Goal: Information Seeking & Learning: Check status

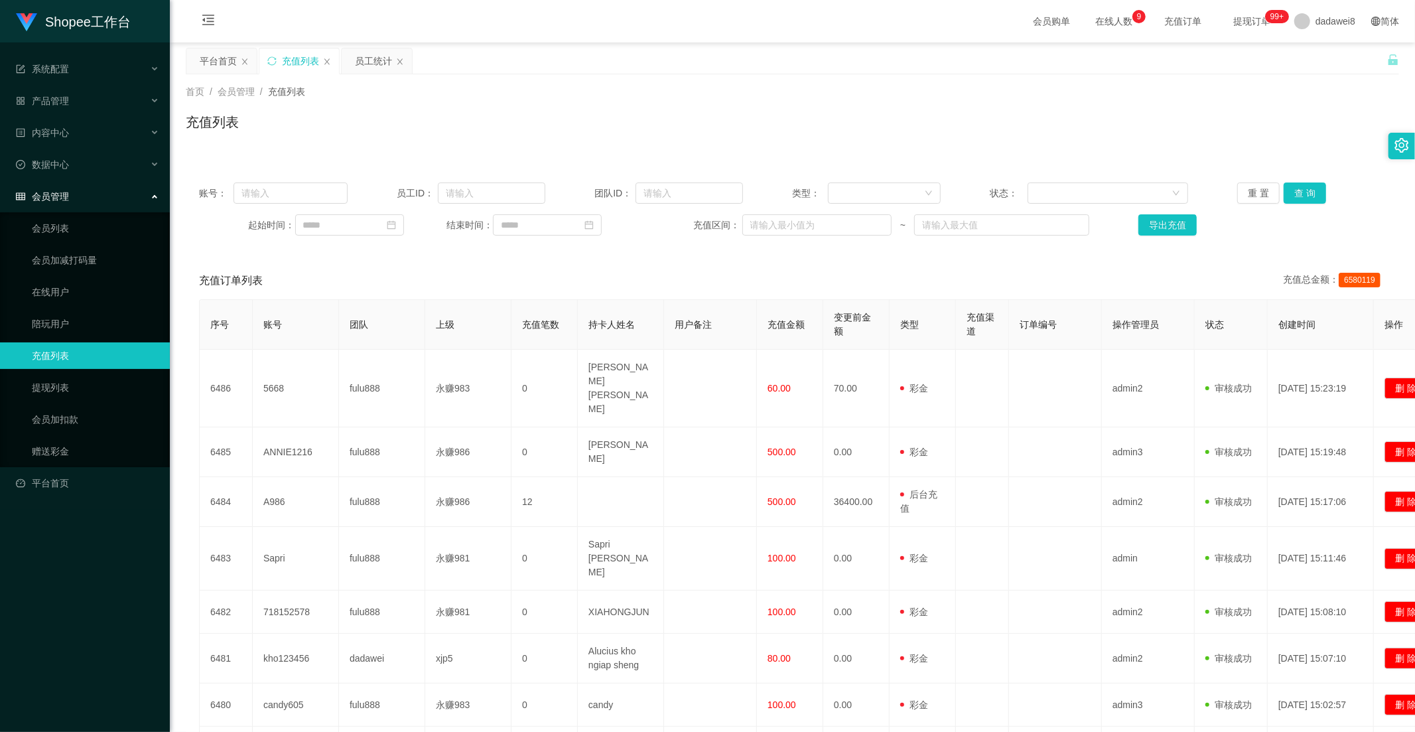
click at [1304, 190] on button "查 询" at bounding box center [1305, 192] width 42 height 21
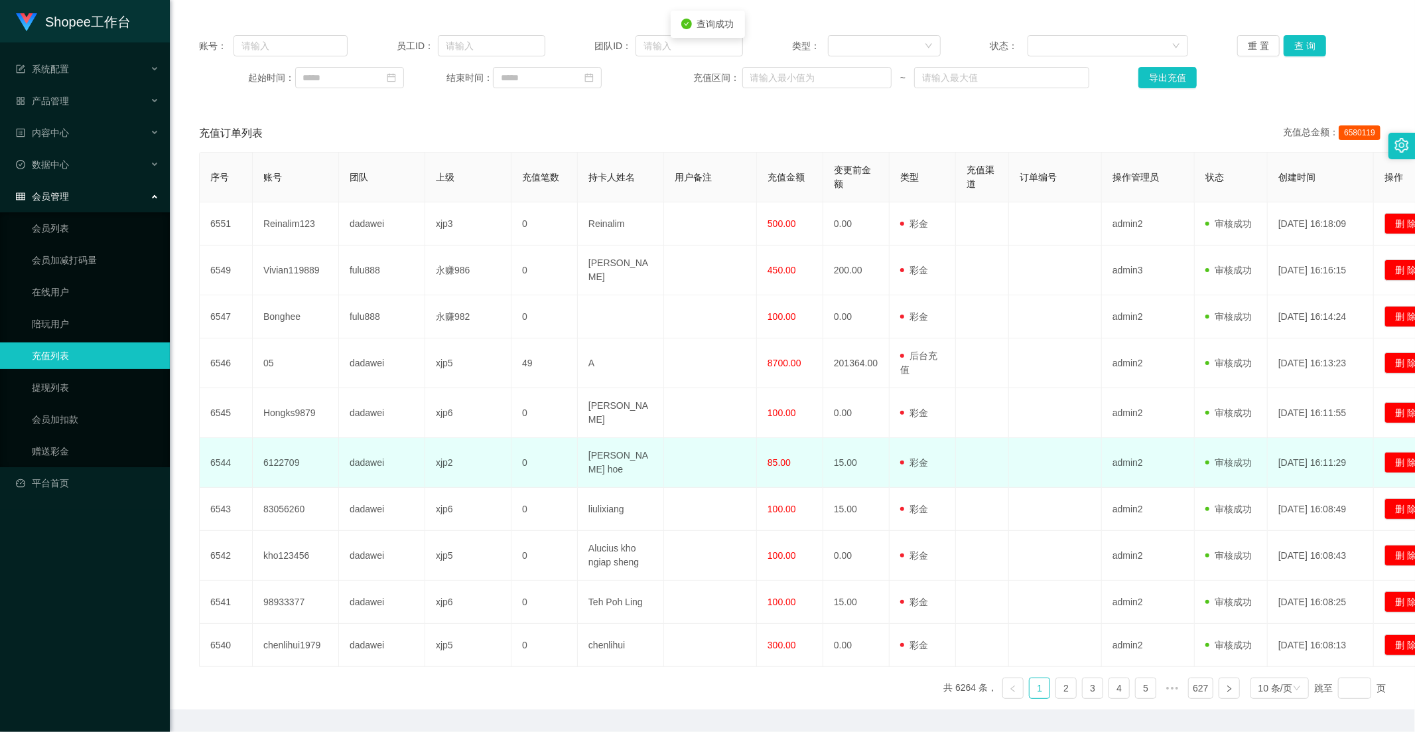
scroll to position [173, 0]
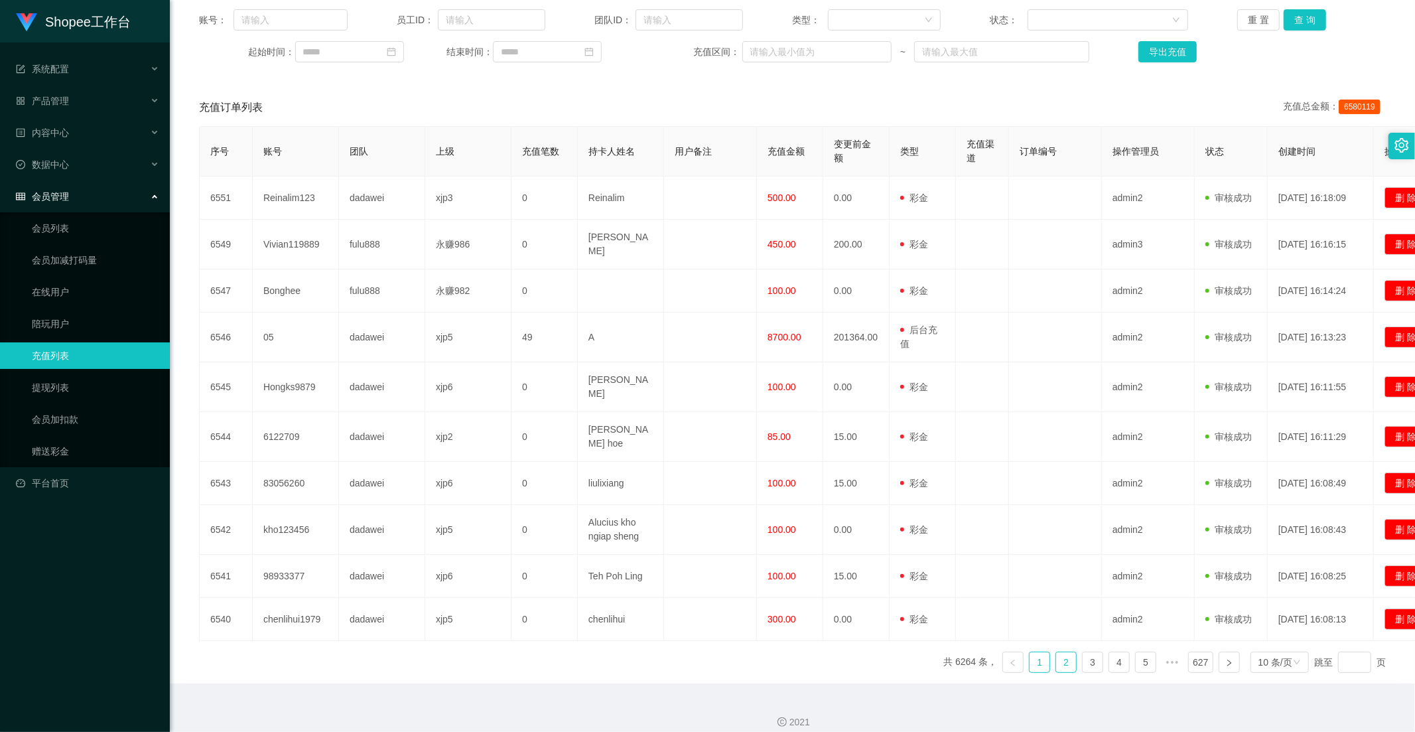
click at [1056, 652] on link "2" at bounding box center [1066, 662] width 20 height 20
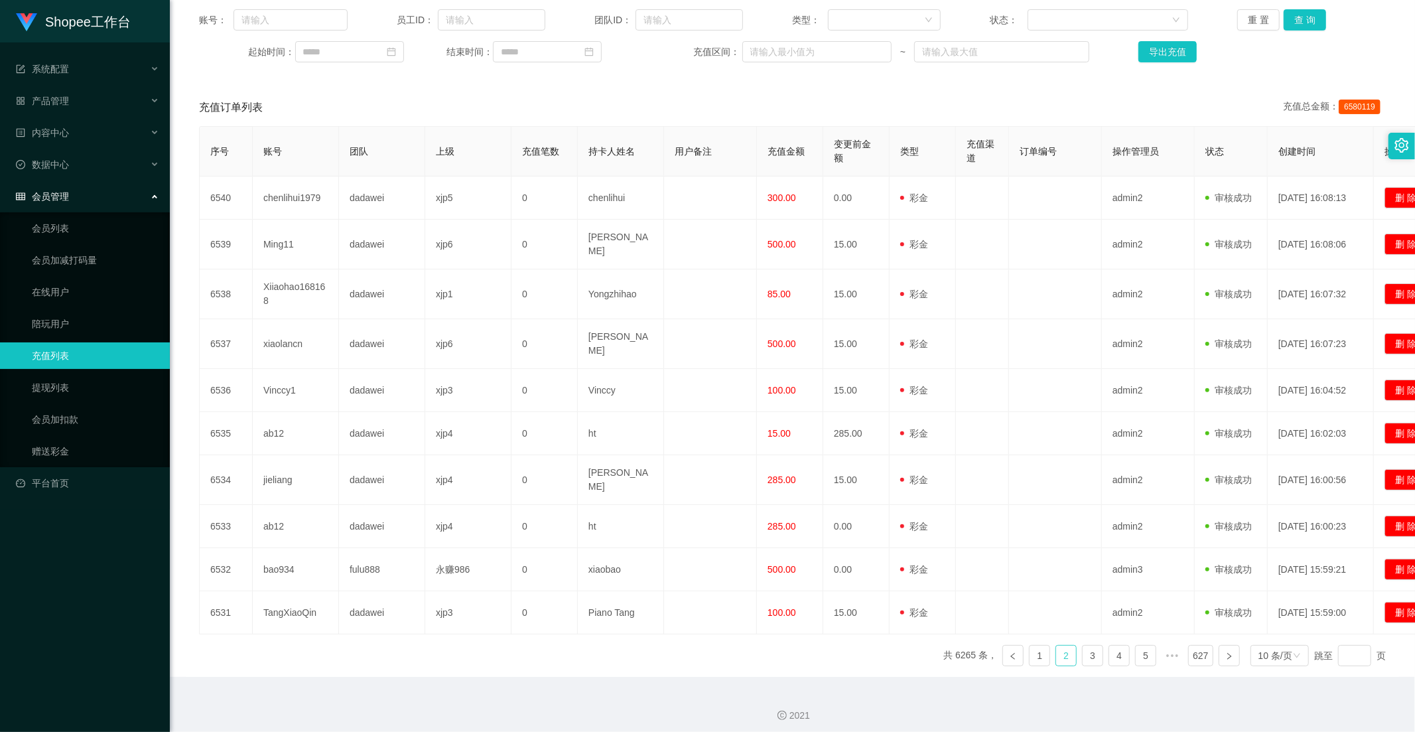
scroll to position [161, 0]
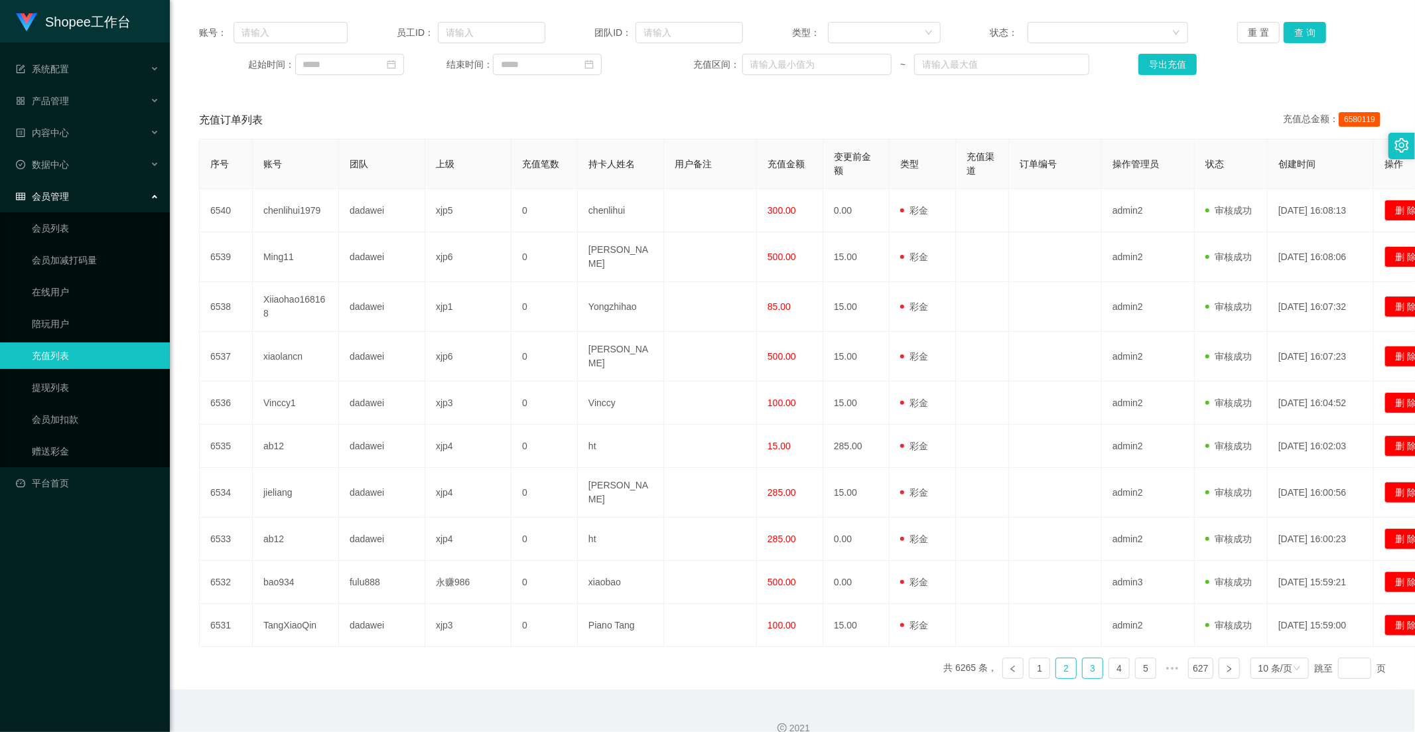
click at [1083, 658] on link "3" at bounding box center [1093, 668] width 20 height 20
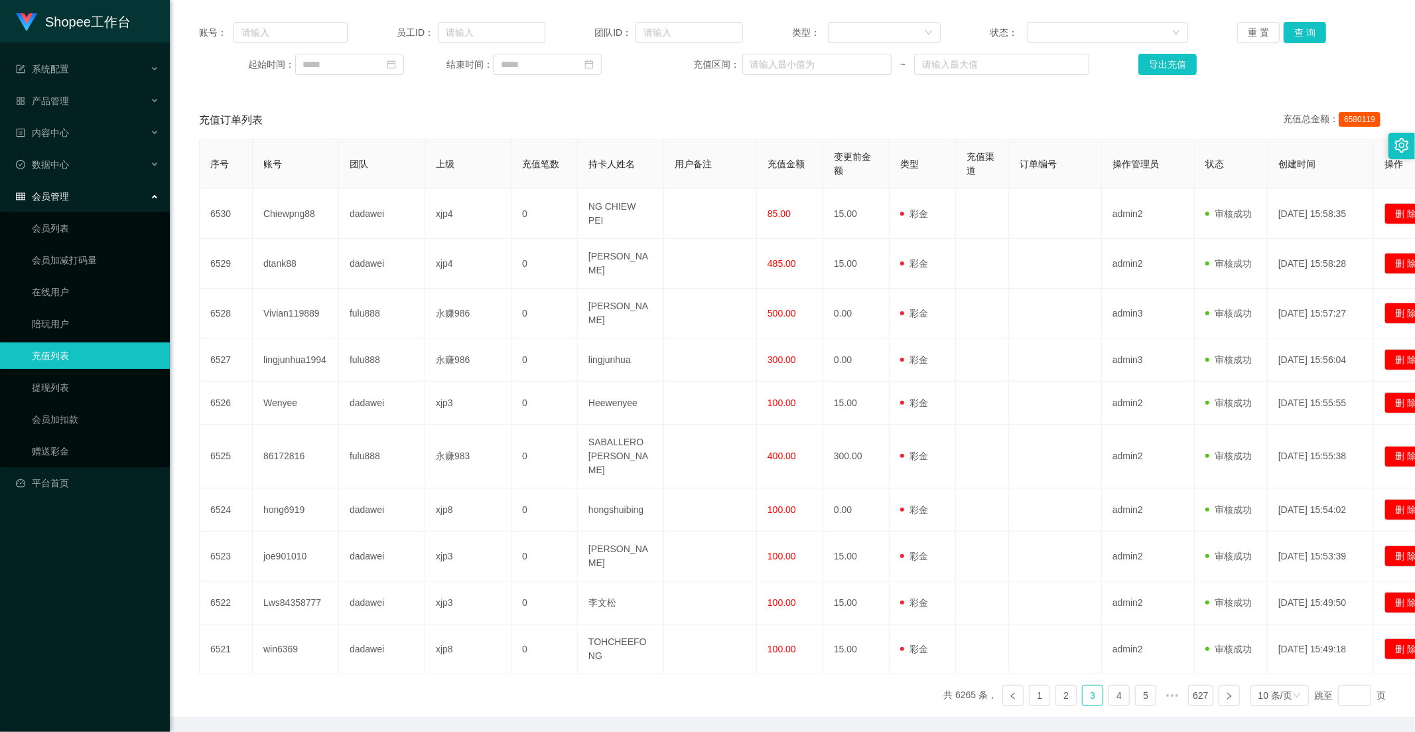
scroll to position [0, 0]
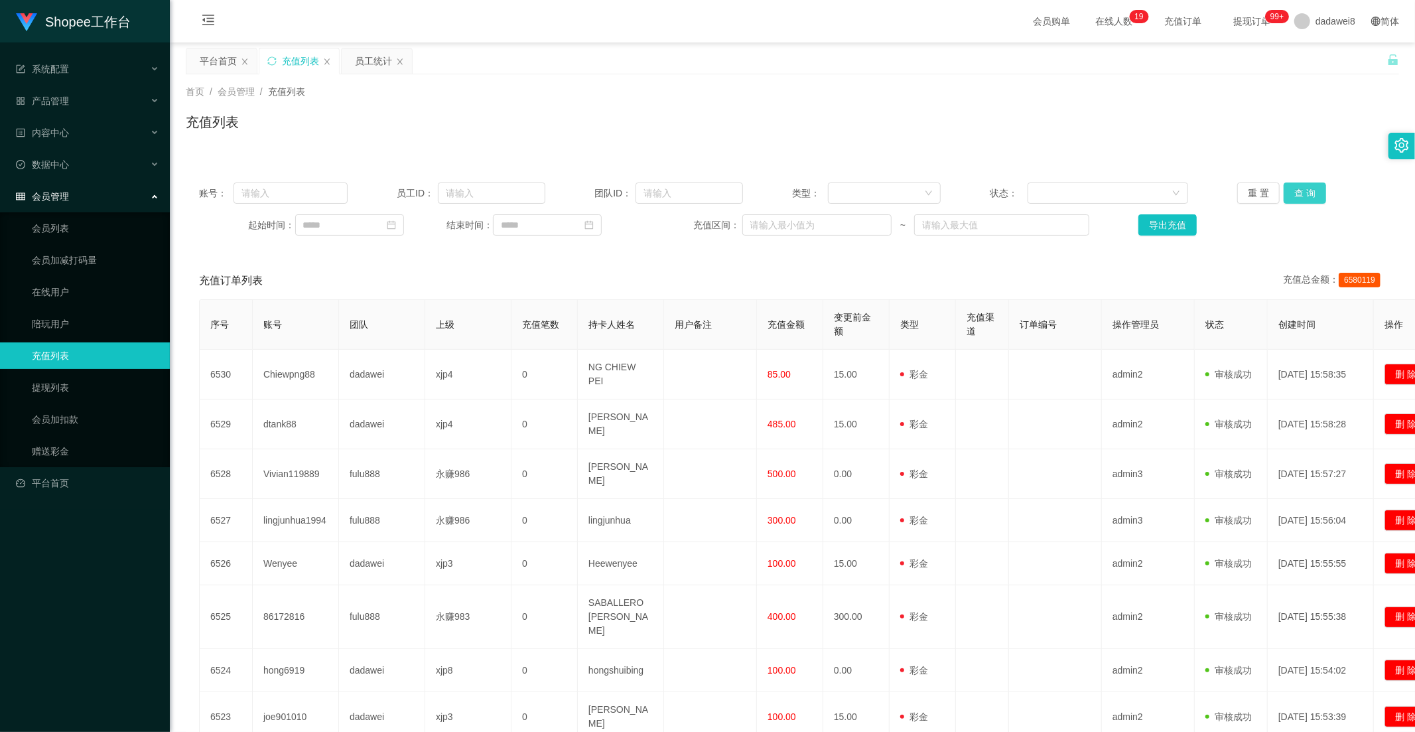
click at [1308, 190] on button "查 询" at bounding box center [1305, 192] width 42 height 21
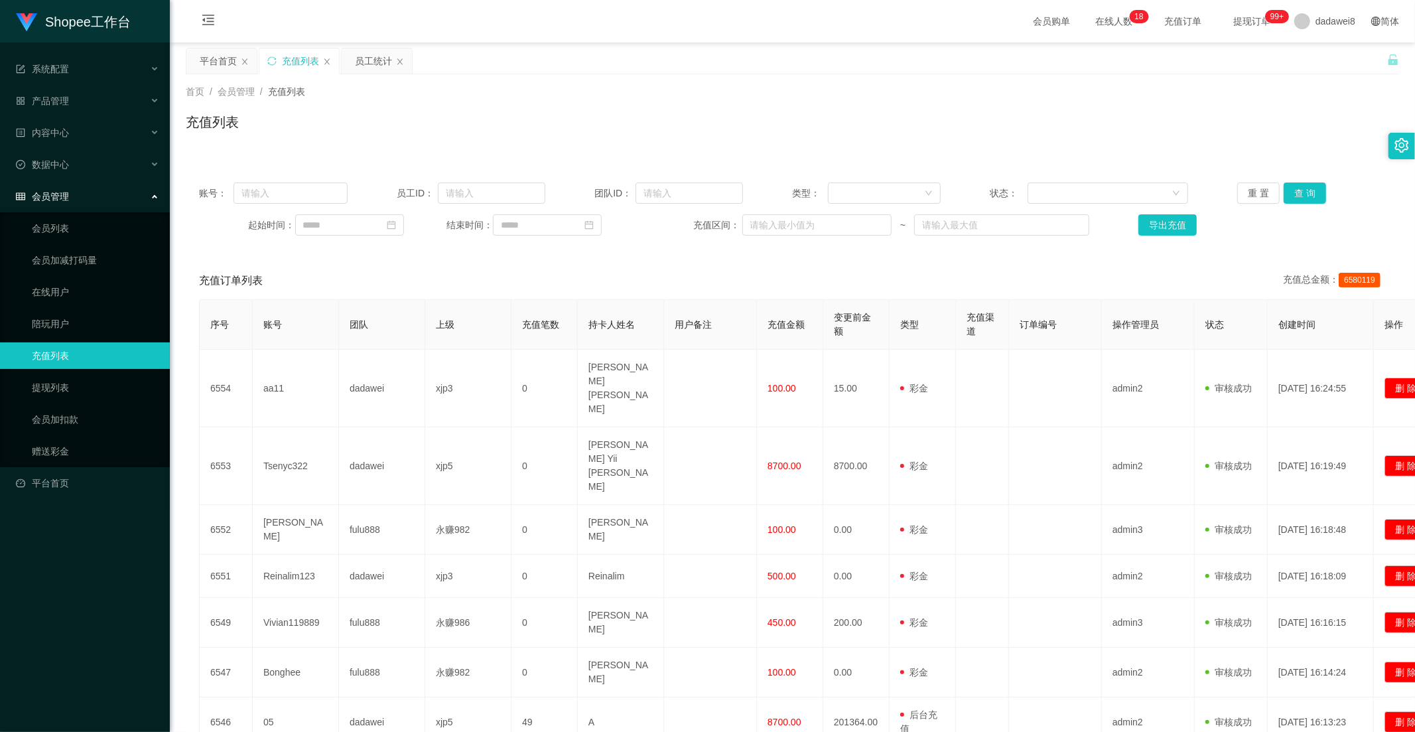
click at [364, 52] on div "员工统计" at bounding box center [373, 60] width 37 height 25
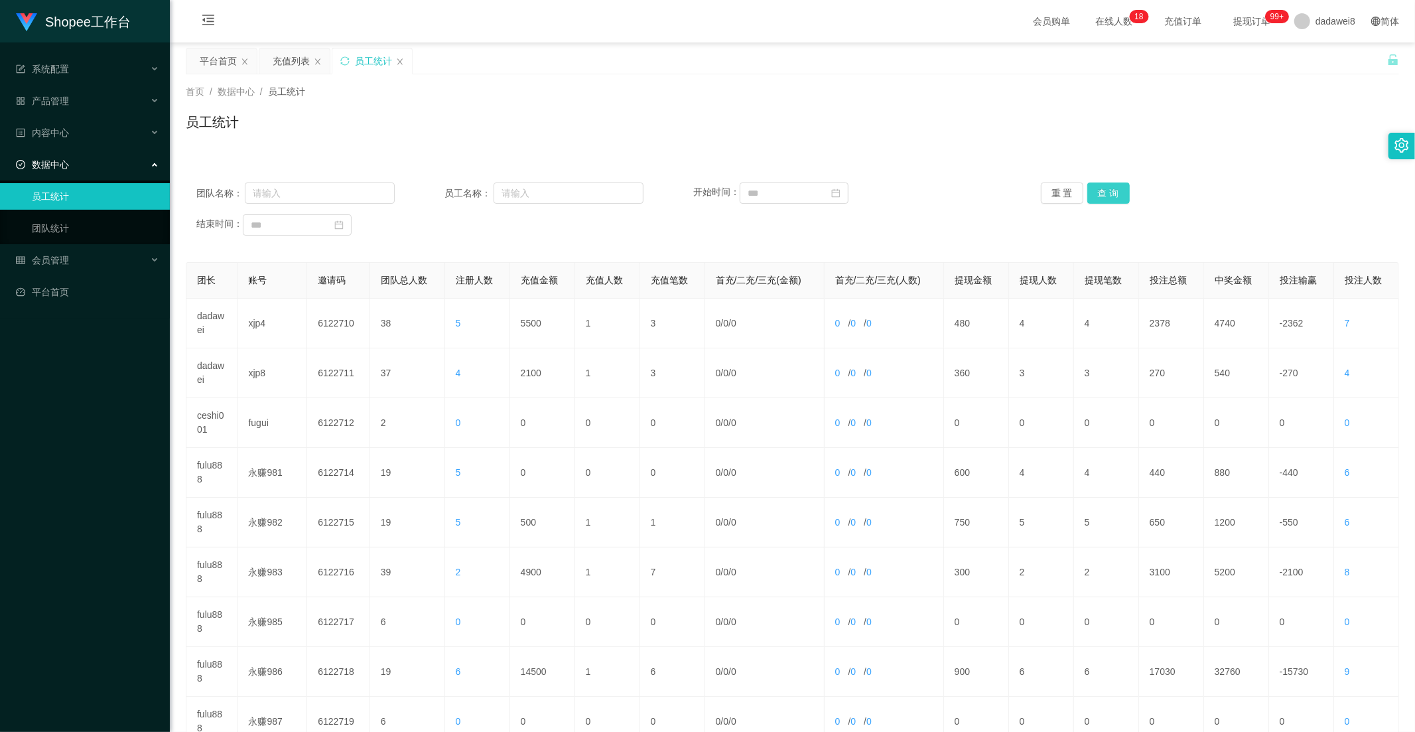
click at [1119, 192] on button "查 询" at bounding box center [1108, 192] width 42 height 21
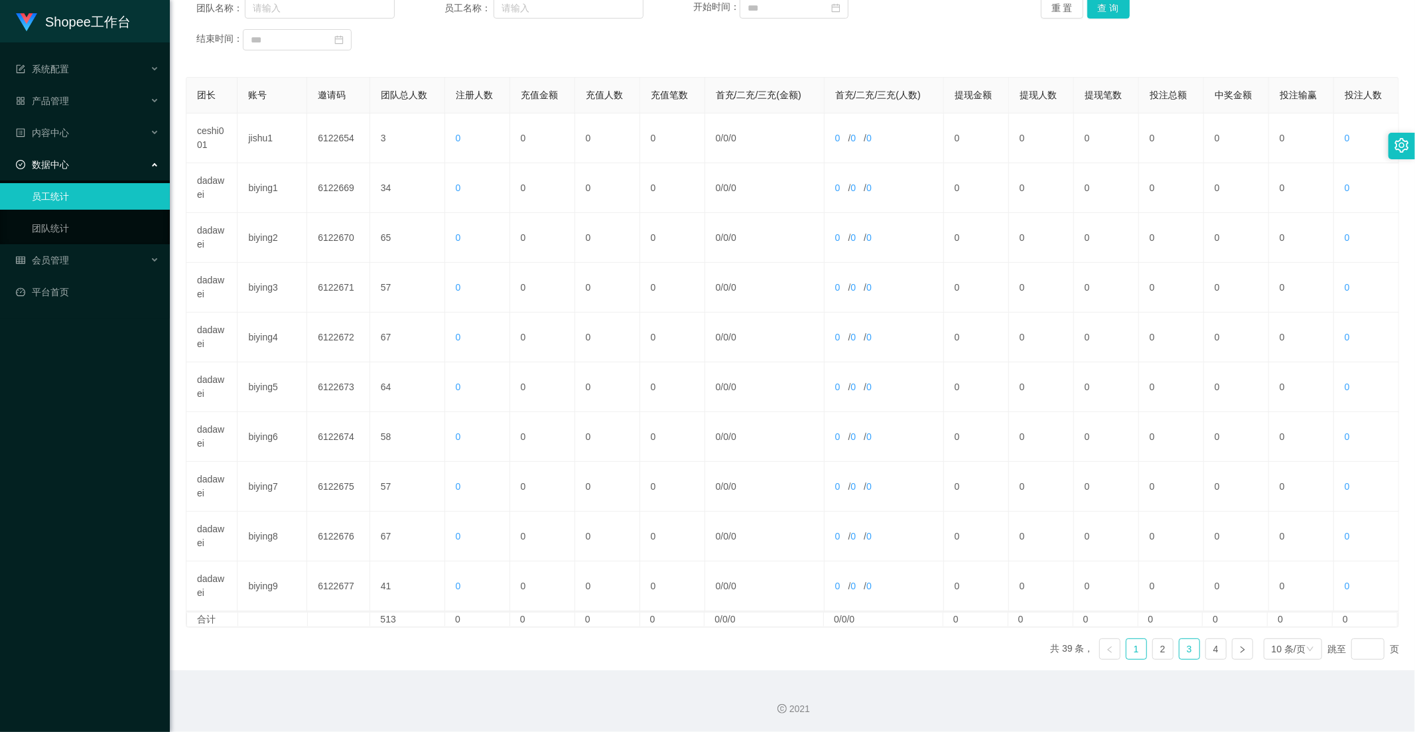
click at [1180, 648] on link "3" at bounding box center [1190, 649] width 20 height 20
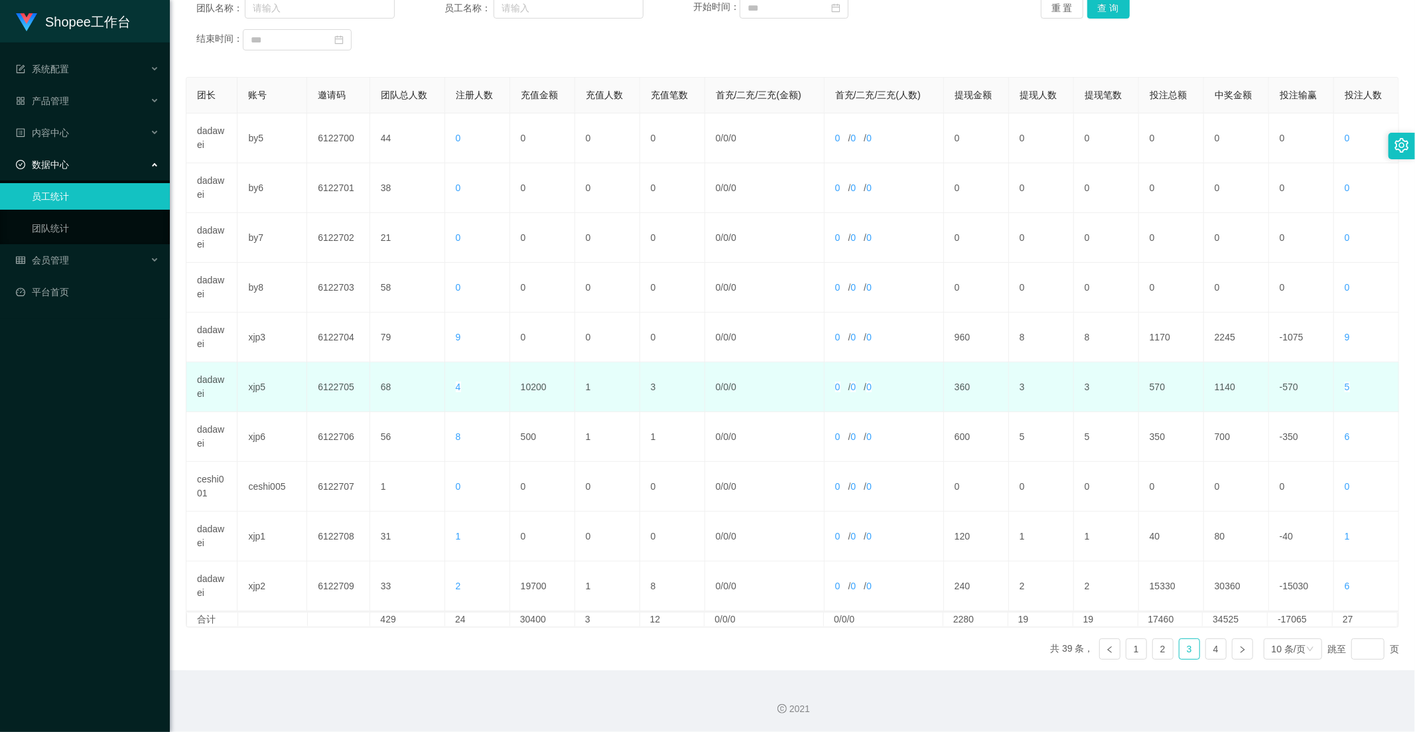
click at [539, 389] on td "10200" at bounding box center [542, 387] width 65 height 50
copy td "10200"
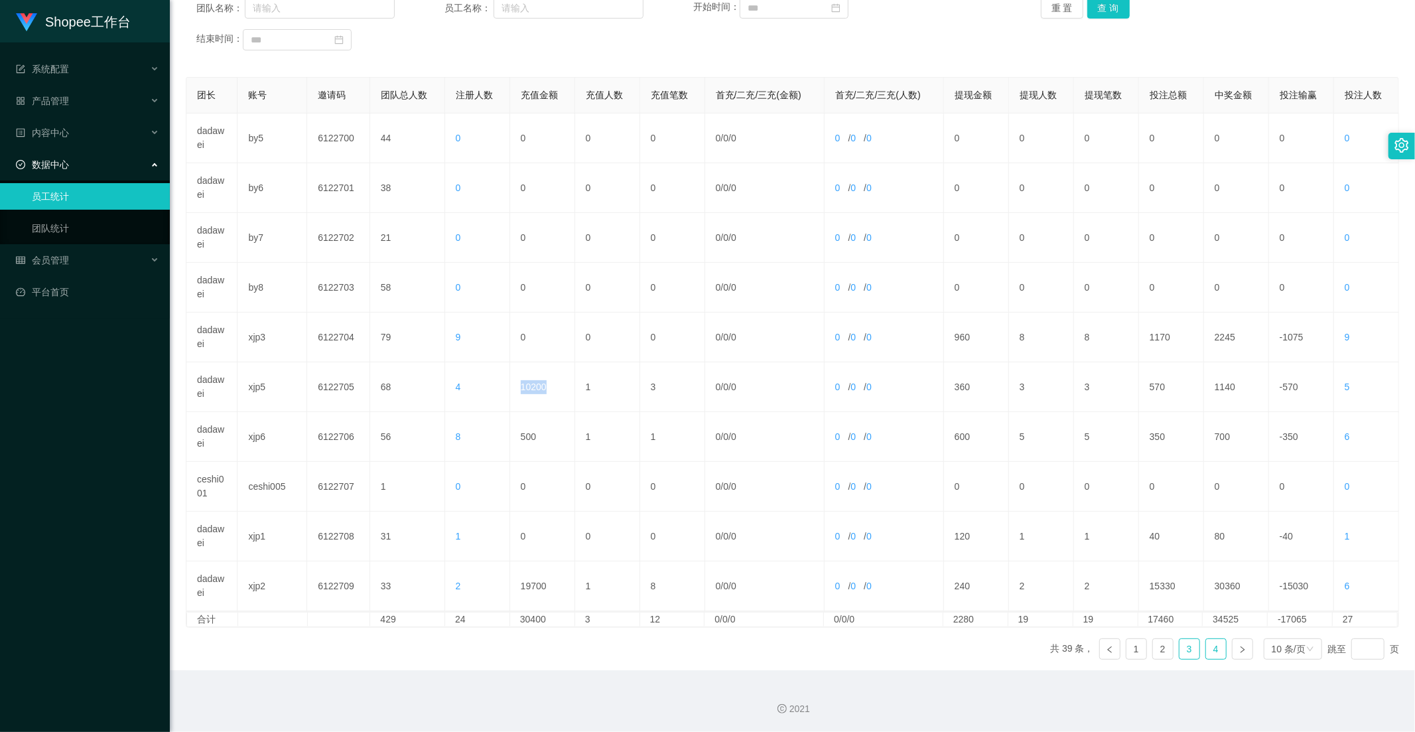
click at [1206, 648] on link "4" at bounding box center [1216, 649] width 20 height 20
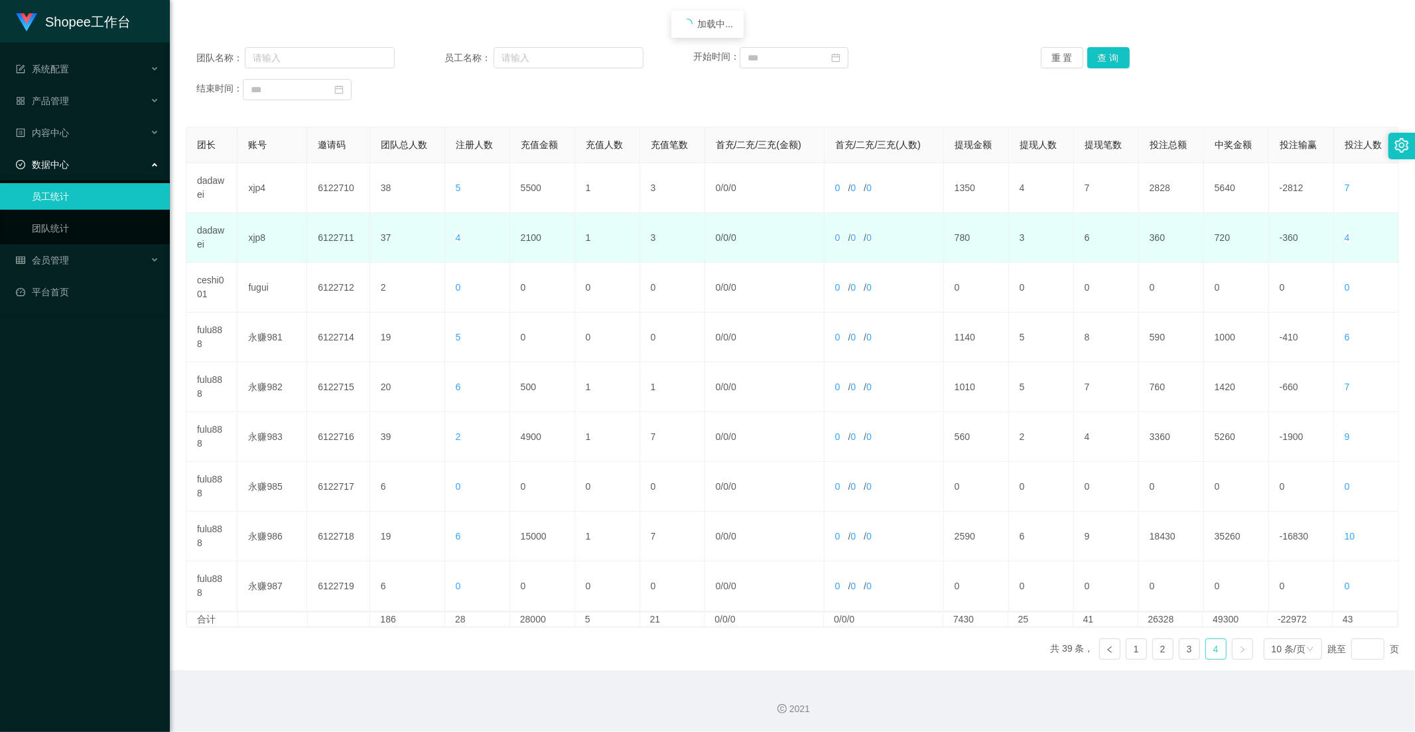
scroll to position [135, 0]
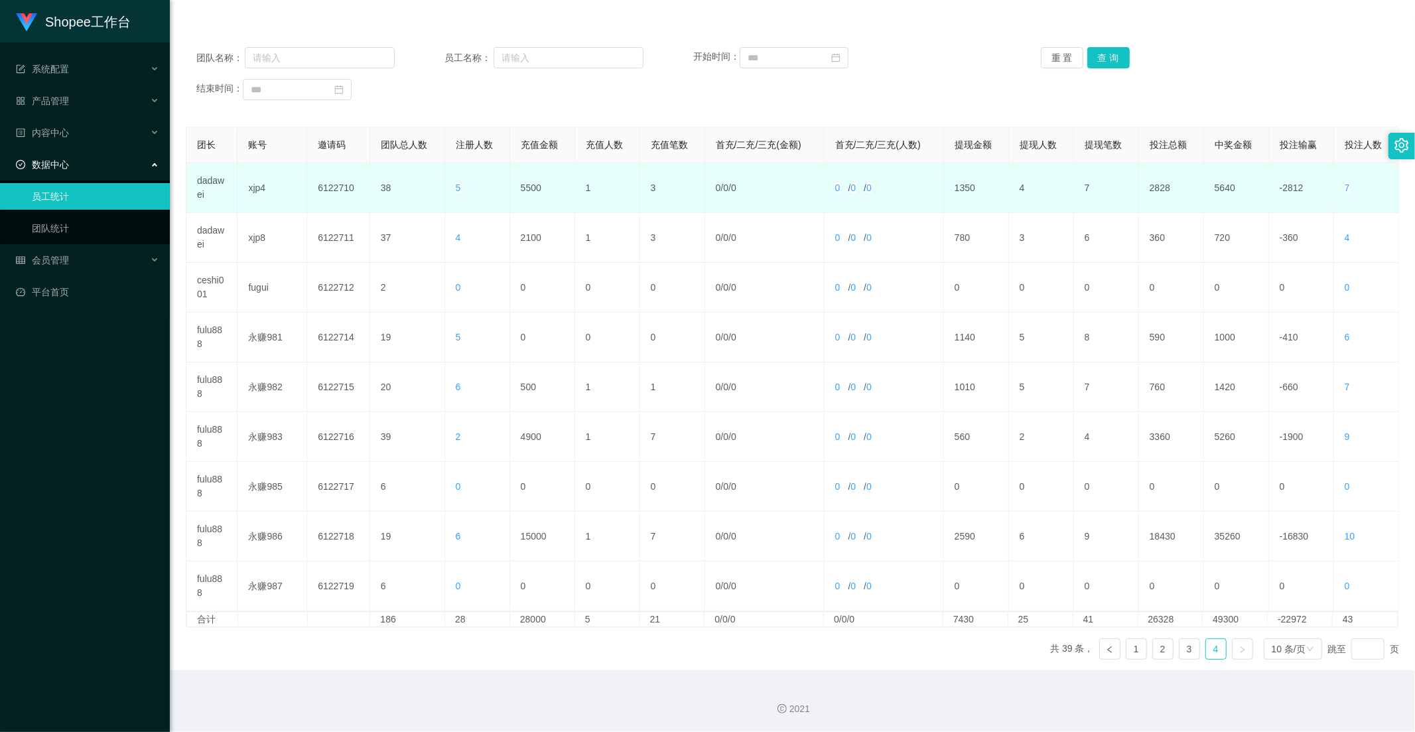
click at [533, 188] on td "5500" at bounding box center [542, 188] width 65 height 50
click at [533, 187] on td "5500" at bounding box center [542, 188] width 65 height 50
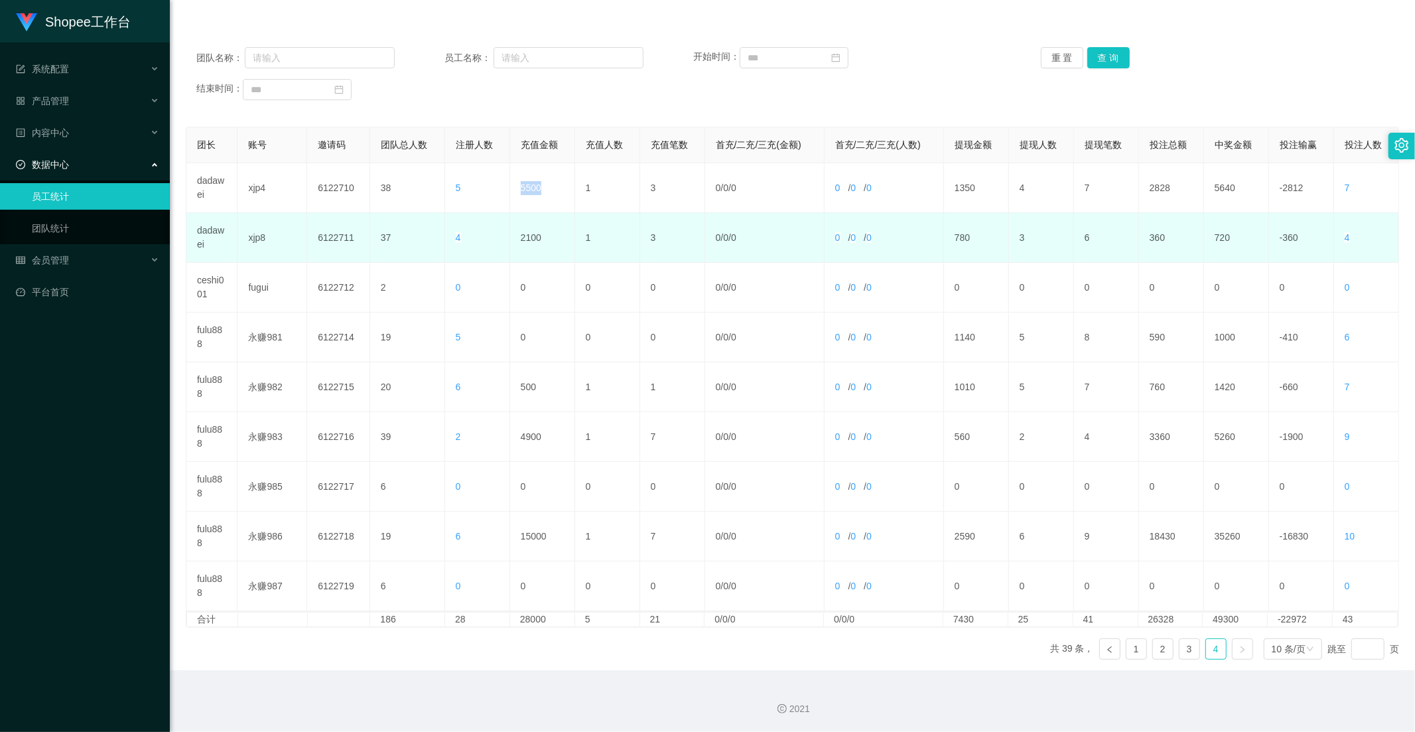
copy td "5500"
drag, startPoint x: 545, startPoint y: 248, endPoint x: 519, endPoint y: 243, distance: 27.1
click at [545, 248] on td "2100" at bounding box center [542, 238] width 65 height 50
click at [516, 242] on td "2100" at bounding box center [542, 238] width 65 height 50
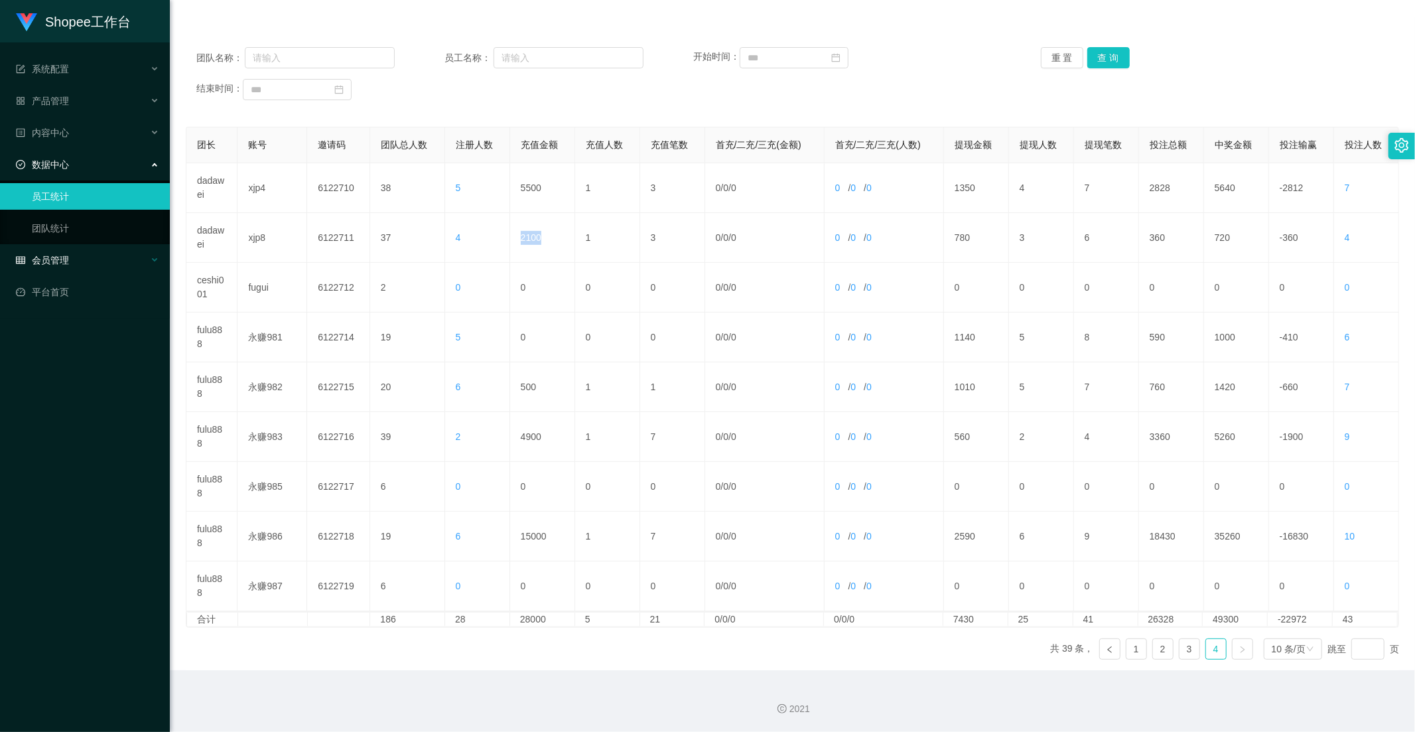
copy td "2100"
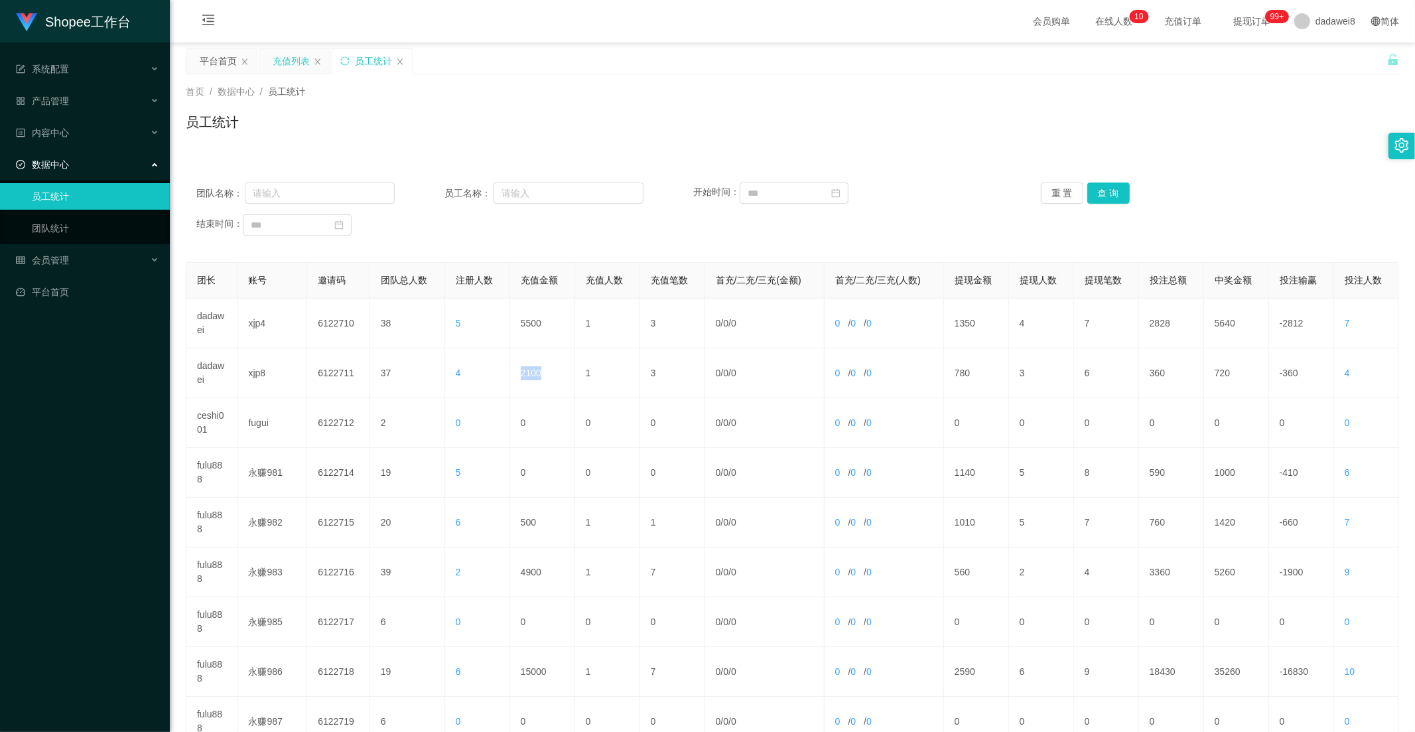
click at [297, 56] on div "充值列表" at bounding box center [291, 60] width 37 height 25
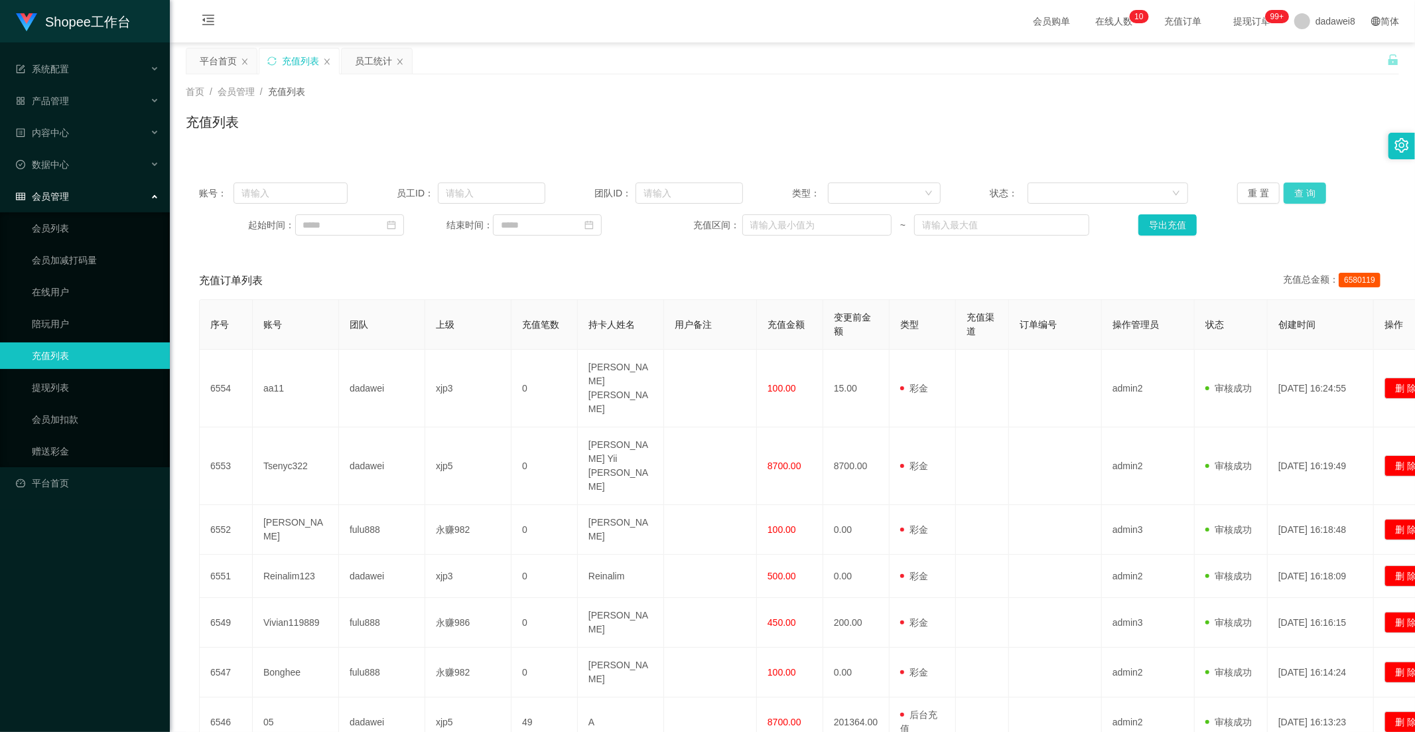
click at [1292, 195] on button "查 询" at bounding box center [1305, 192] width 42 height 21
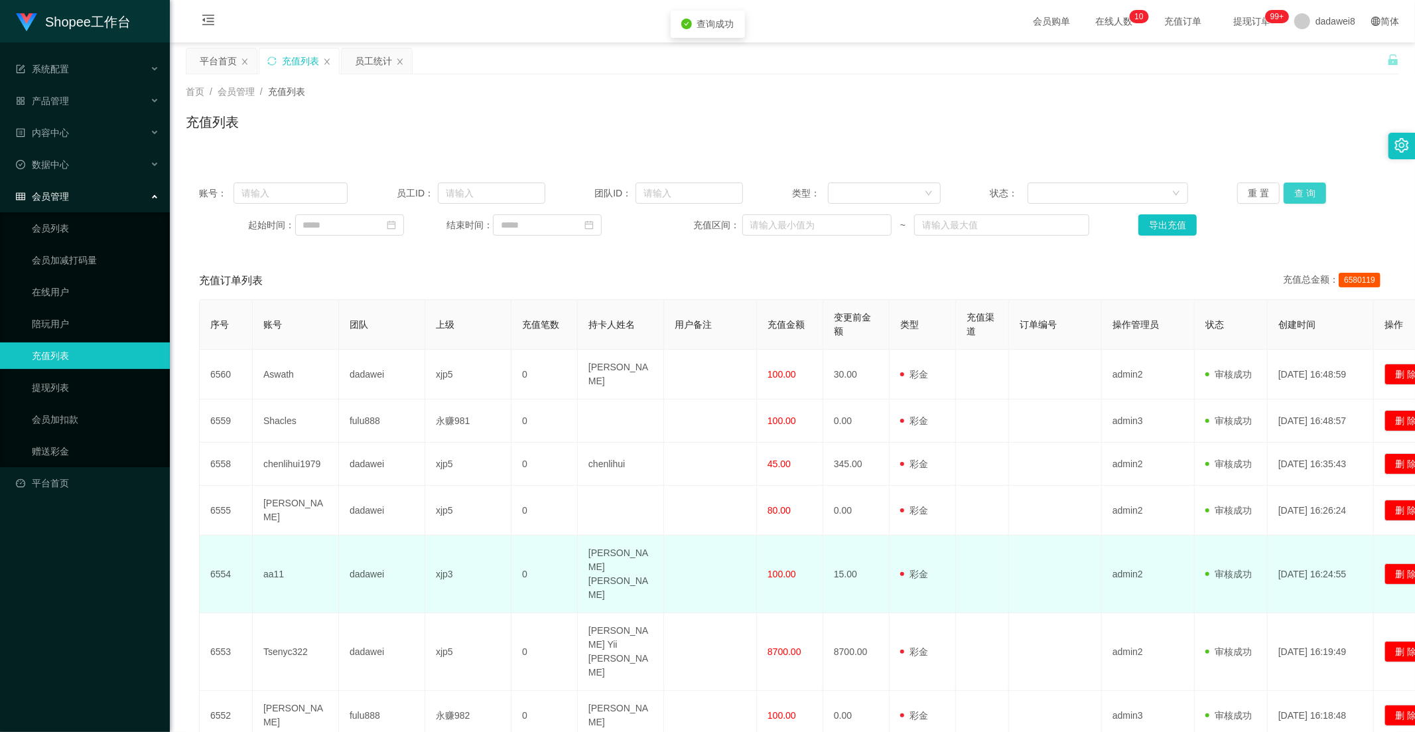
scroll to position [161, 0]
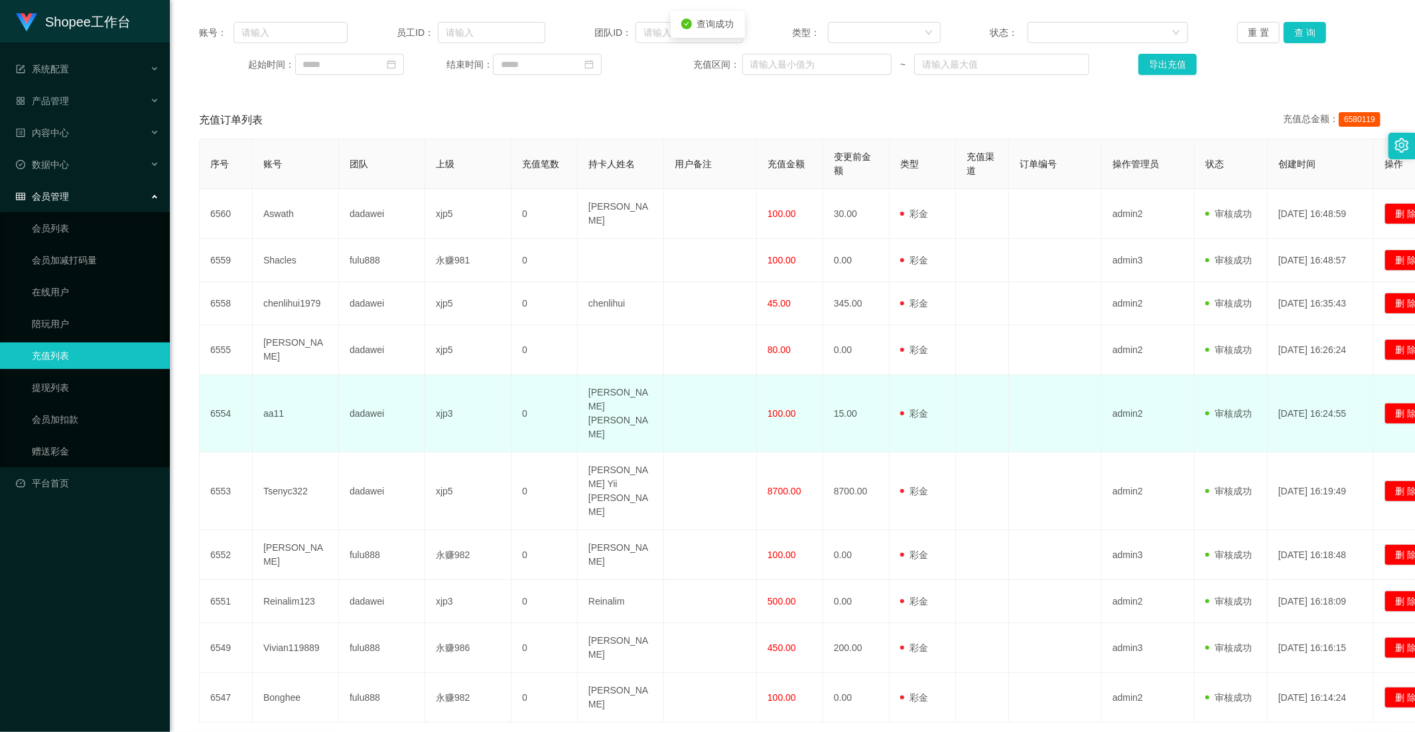
click at [740, 409] on td at bounding box center [710, 414] width 93 height 78
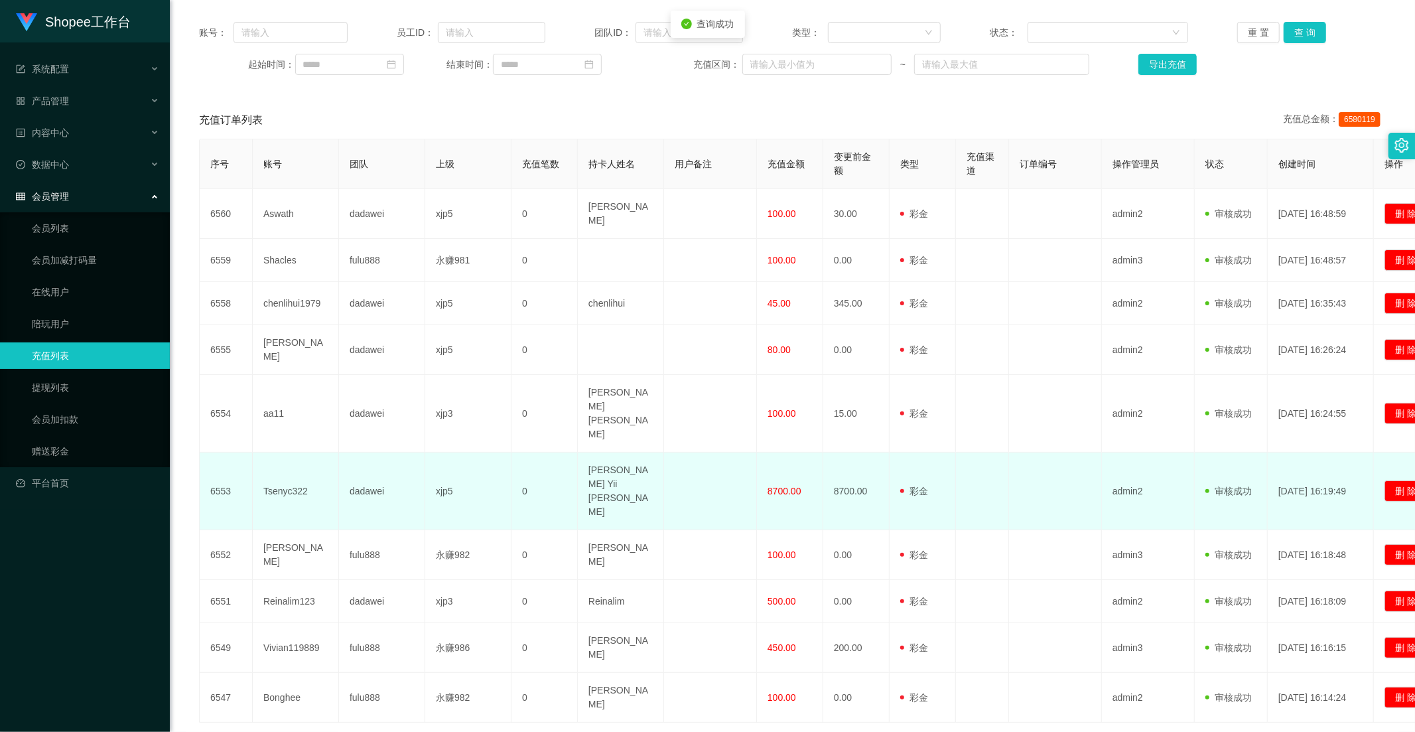
click at [760, 453] on td "8700.00" at bounding box center [790, 492] width 66 height 78
click at [801, 453] on td "8700.00" at bounding box center [790, 492] width 66 height 78
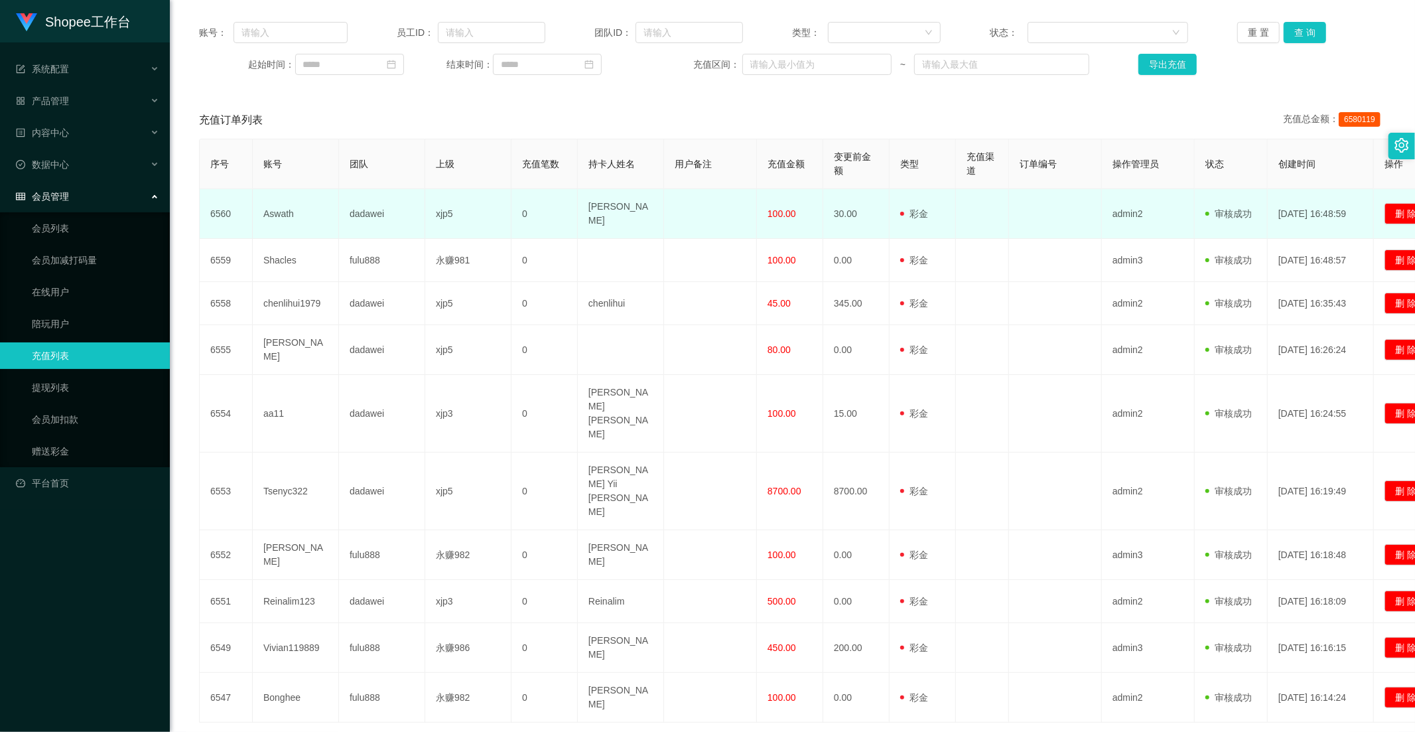
scroll to position [0, 0]
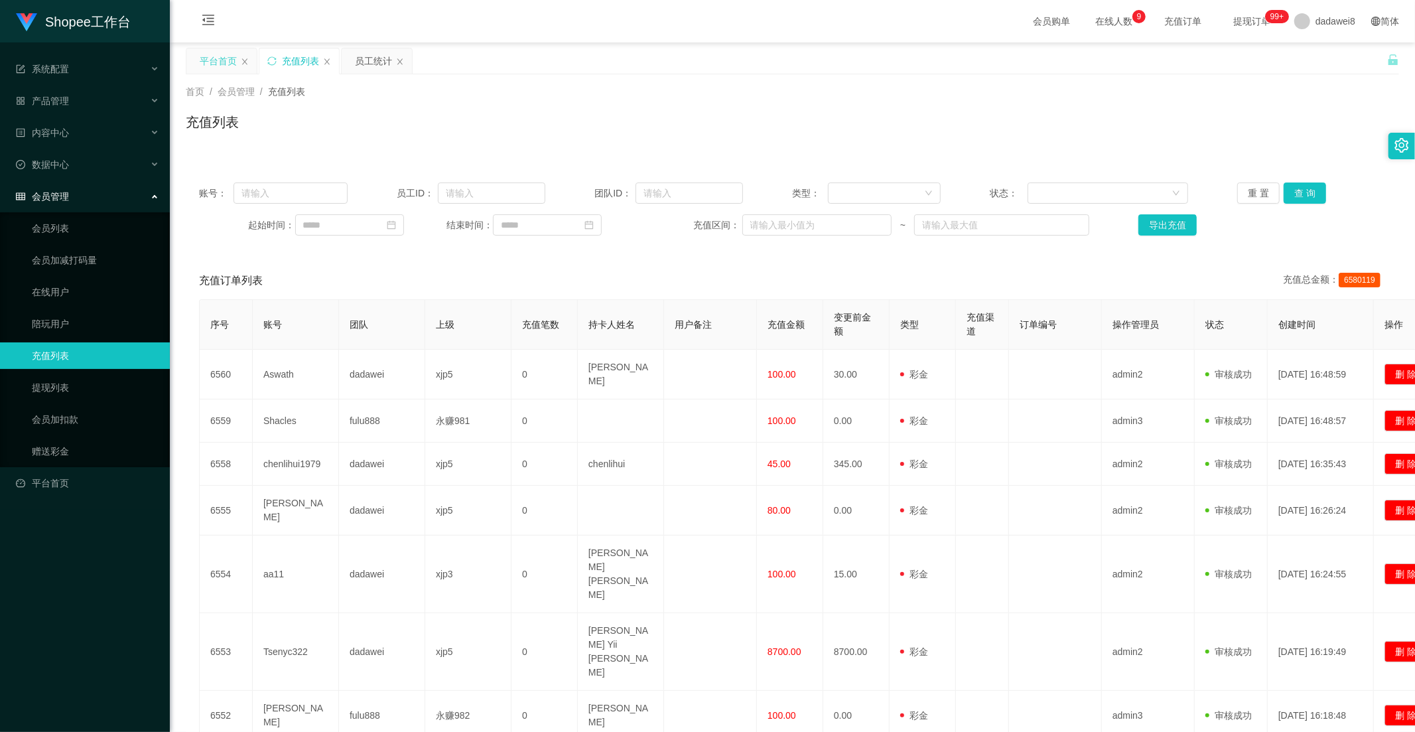
click at [231, 64] on div "平台首页" at bounding box center [218, 60] width 37 height 25
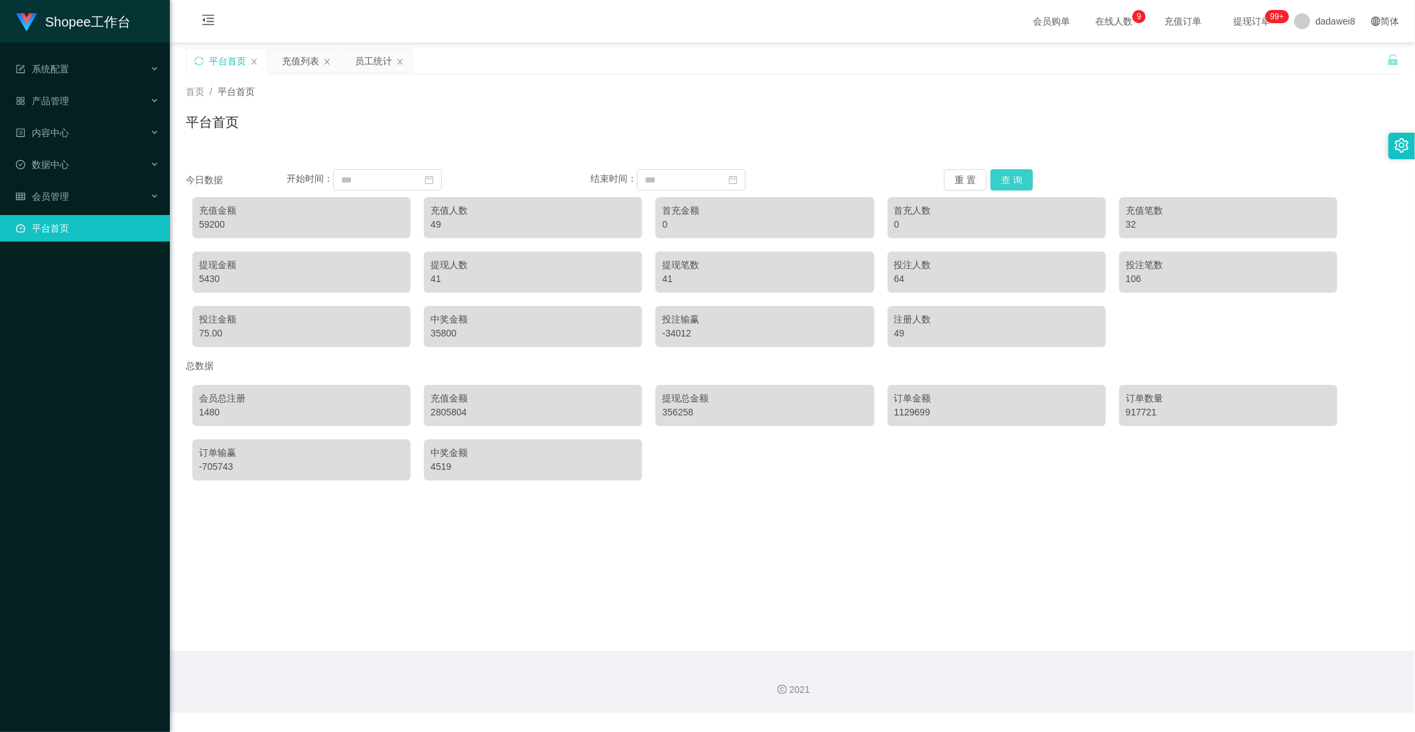
click at [1012, 174] on button "查 询" at bounding box center [1012, 179] width 42 height 21
click at [368, 62] on div "员工统计" at bounding box center [373, 60] width 37 height 25
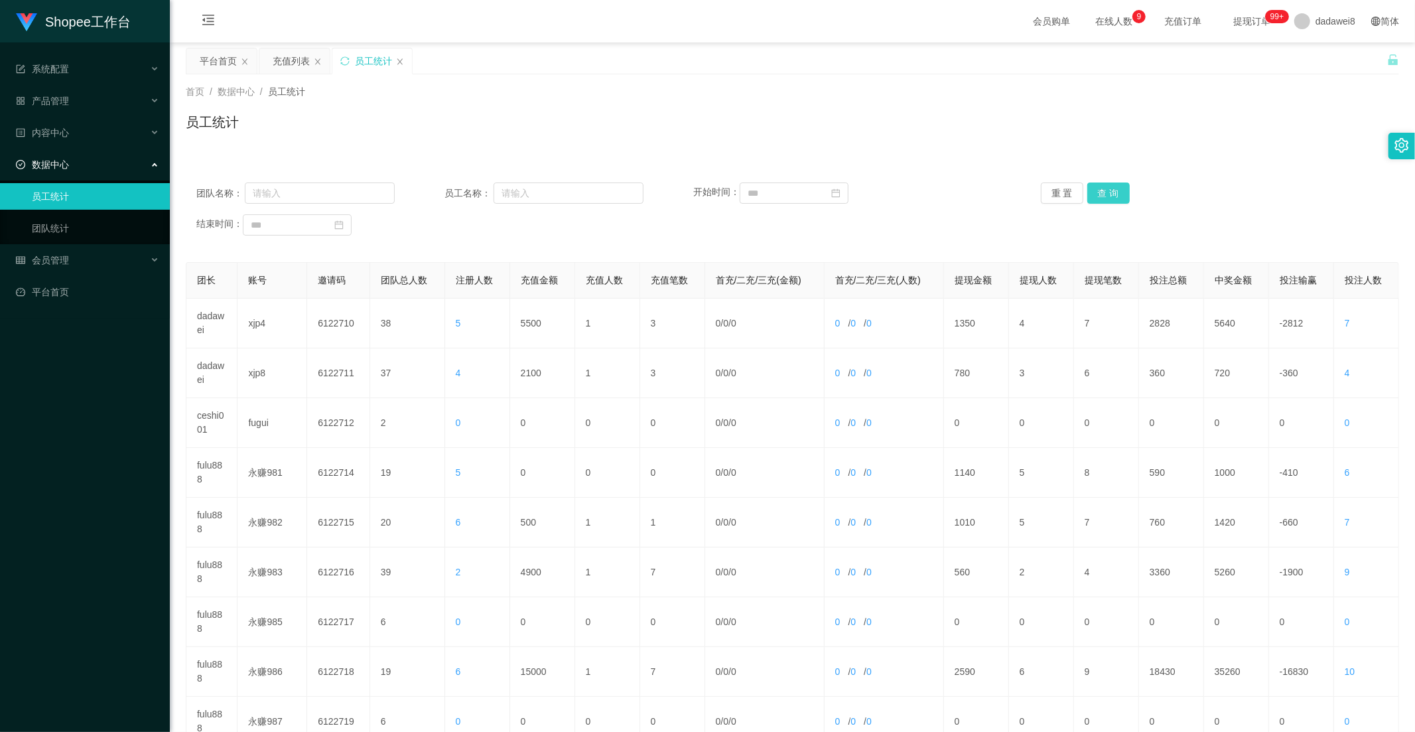
click at [1111, 193] on button "查 询" at bounding box center [1108, 192] width 42 height 21
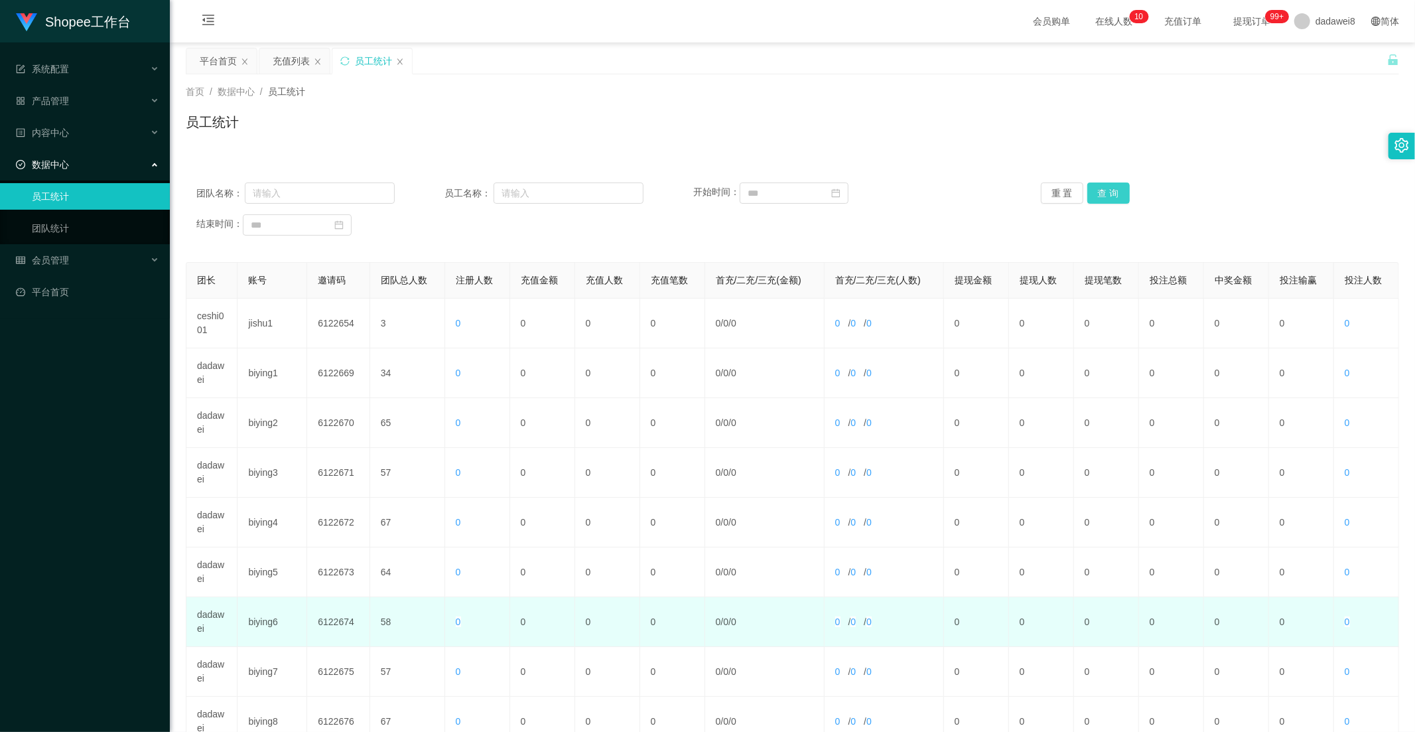
scroll to position [186, 0]
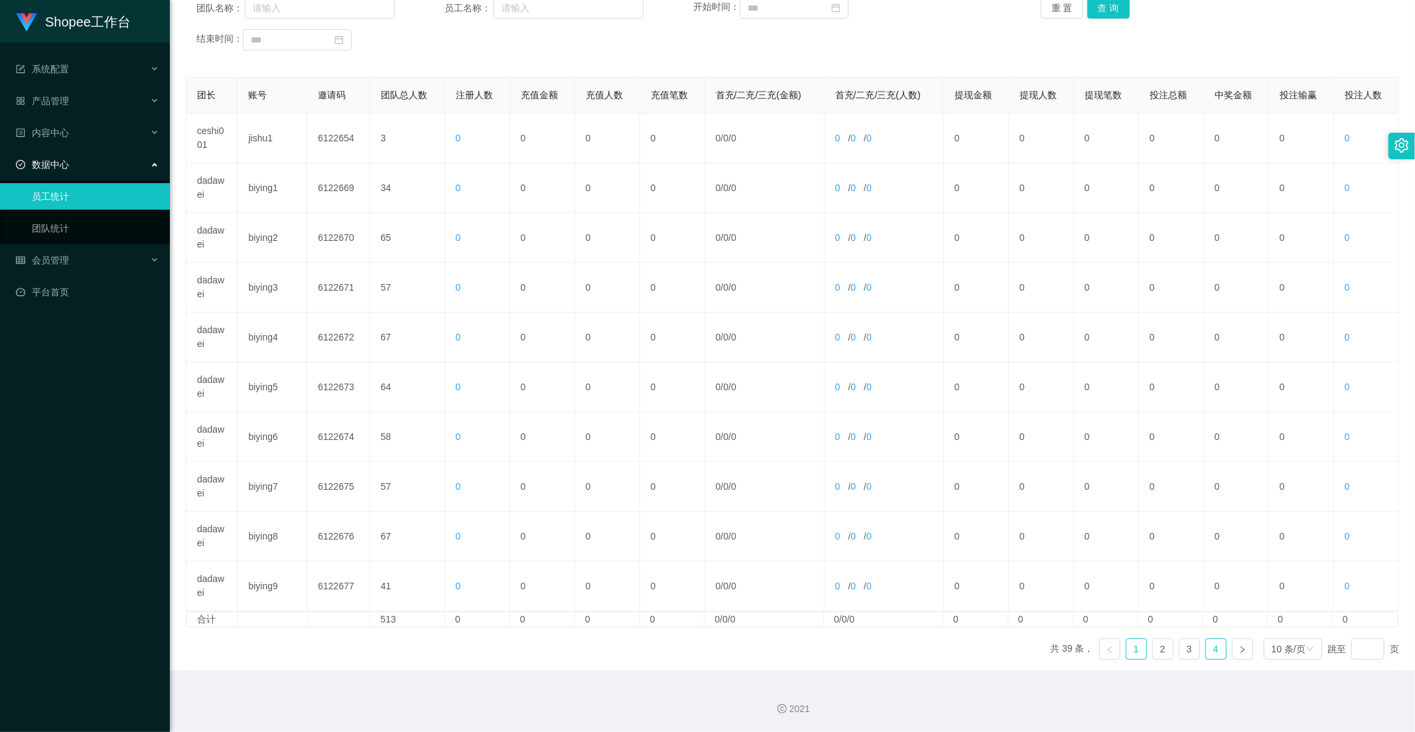
click at [1206, 649] on link "4" at bounding box center [1216, 649] width 20 height 20
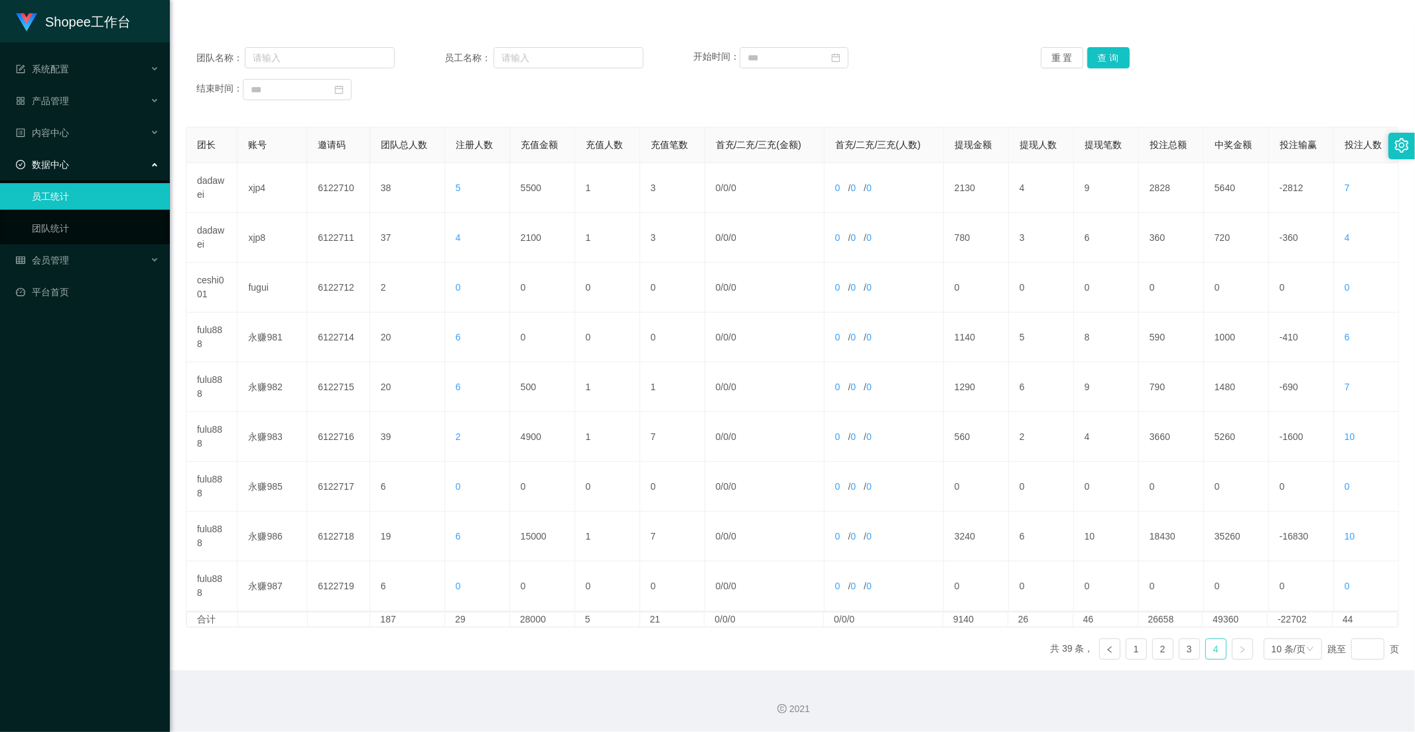
scroll to position [135, 0]
click at [1181, 655] on link "3" at bounding box center [1190, 649] width 20 height 20
